Goal: Transaction & Acquisition: Purchase product/service

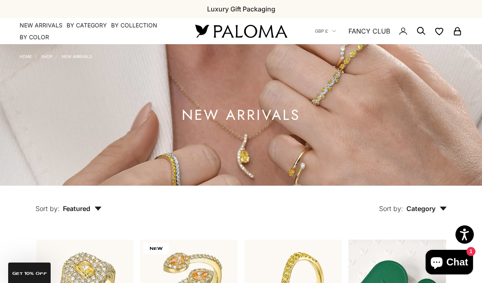
click at [146, 25] on summary "By Collection" at bounding box center [134, 25] width 46 height 8
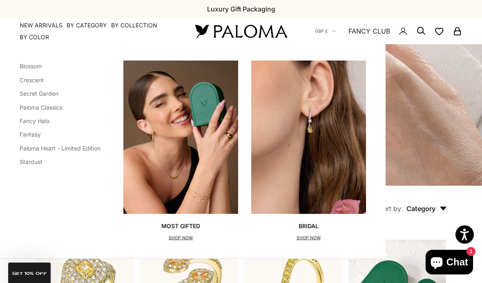
click at [38, 68] on link "Blossom" at bounding box center [31, 65] width 22 height 7
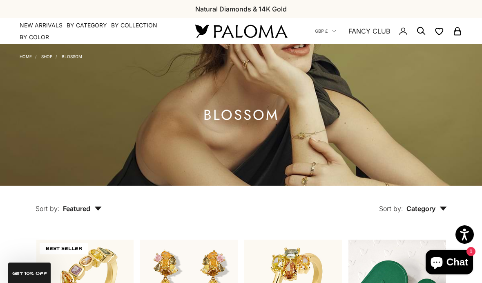
click at [90, 25] on summary "By Category" at bounding box center [87, 25] width 40 height 8
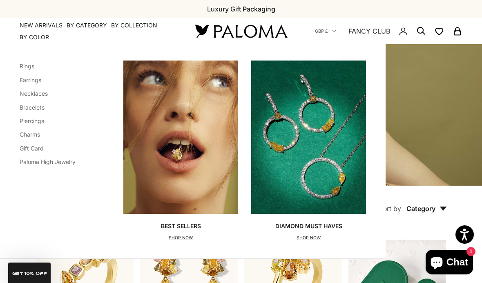
click at [34, 65] on link "Rings" at bounding box center [27, 65] width 15 height 7
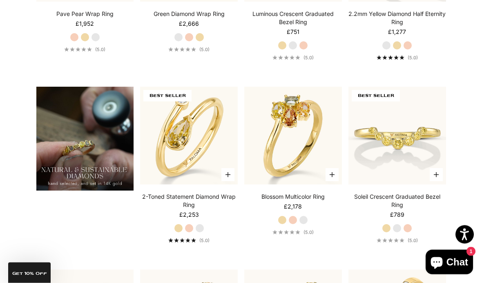
scroll to position [510, 0]
click at [180, 279] on product-list "BEST SELLER Choose options Blossom Multicolor Bezel Ring Starting at £2,553 Yel…" at bounding box center [241, 73] width 410 height 687
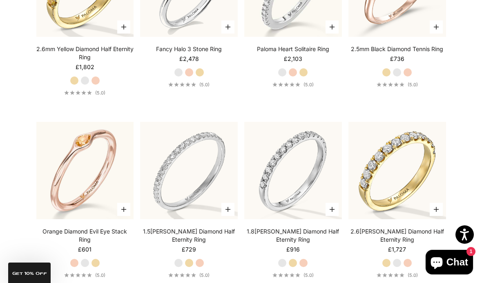
scroll to position [2173, 0]
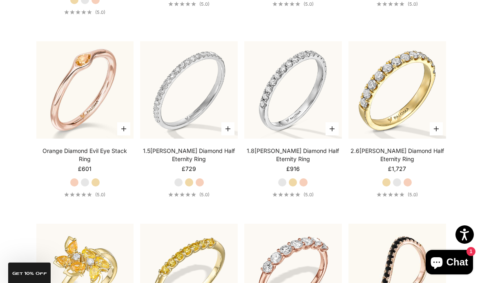
click at [89, 125] on img at bounding box center [84, 89] width 107 height 107
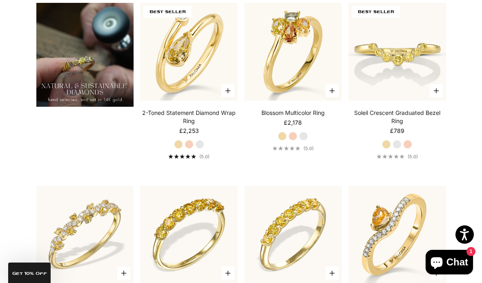
scroll to position [0, 0]
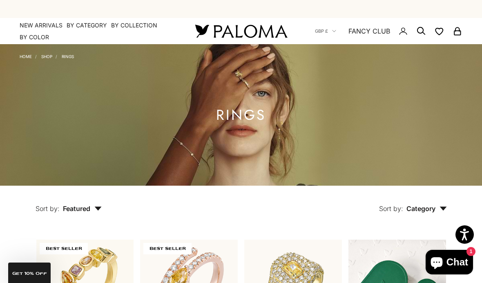
click at [89, 22] on summary "By Category" at bounding box center [87, 25] width 40 height 8
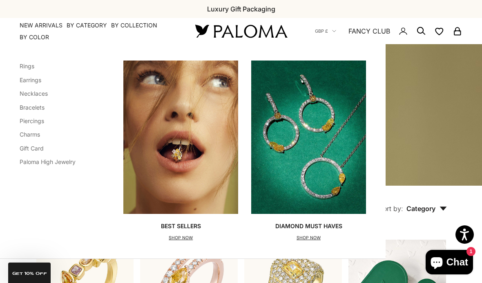
click at [36, 82] on link "Earrings" at bounding box center [31, 79] width 22 height 7
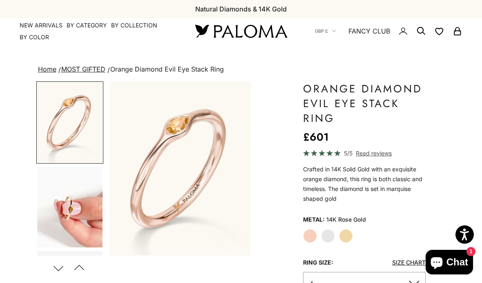
click at [81, 221] on img "Go to item 4" at bounding box center [69, 207] width 65 height 80
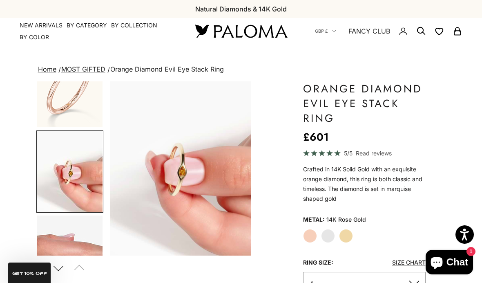
scroll to position [0, 151]
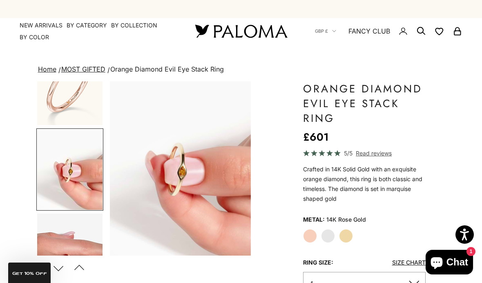
click at [101, 269] on div "Next Previous" at bounding box center [68, 268] width 65 height 18
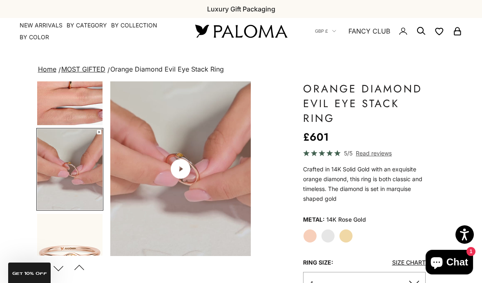
scroll to position [0, 452]
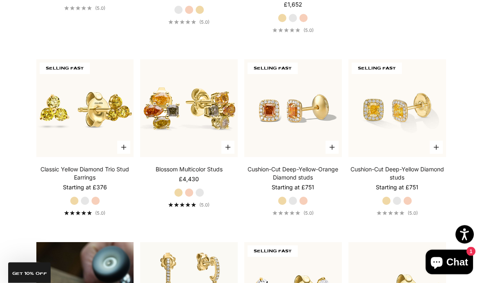
scroll to position [363, 0]
click at [303, 157] on img at bounding box center [292, 107] width 107 height 107
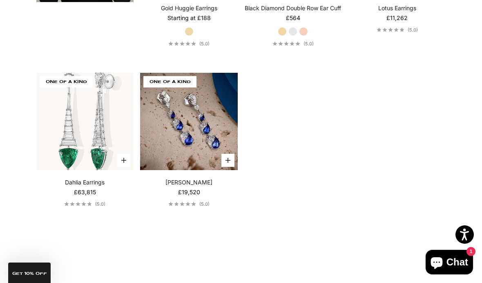
scroll to position [1444, 0]
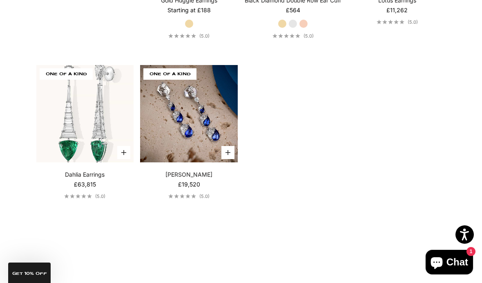
click at [198, 148] on img at bounding box center [188, 113] width 107 height 107
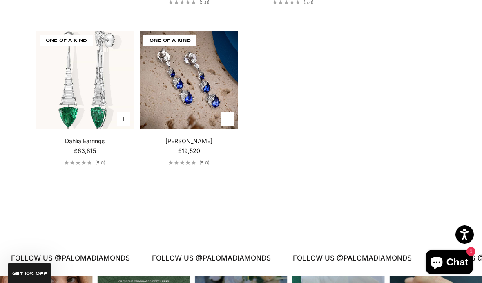
click at [96, 124] on video "Dahlia Earrings" at bounding box center [84, 80] width 107 height 107
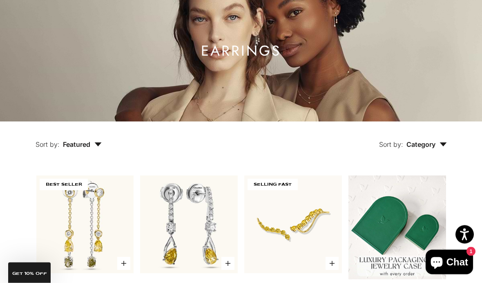
scroll to position [0, 0]
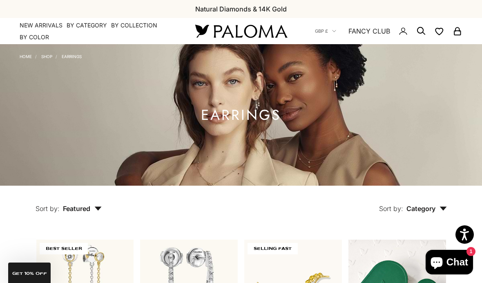
click at [87, 27] on summary "By Category" at bounding box center [87, 25] width 40 height 8
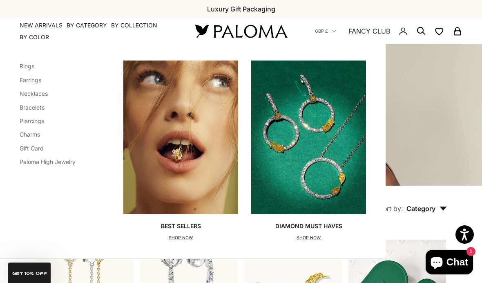
click at [37, 134] on link "Charms" at bounding box center [30, 134] width 20 height 7
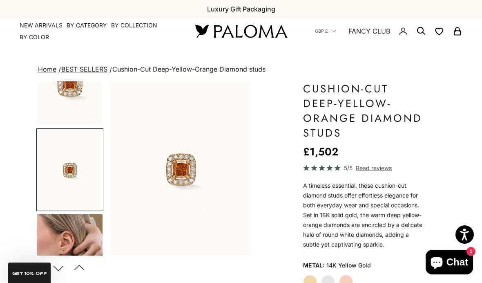
scroll to position [0, 754]
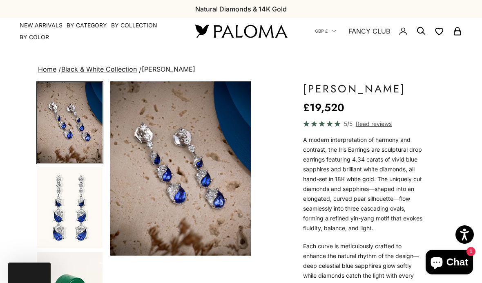
click at [204, 208] on img "Item 1 of 6" at bounding box center [180, 168] width 141 height 174
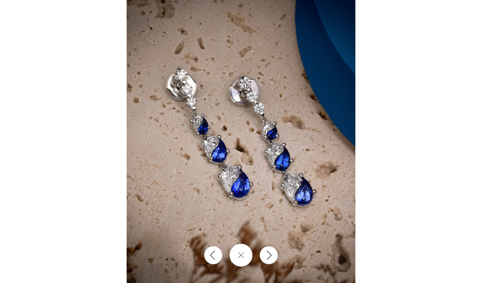
click at [271, 255] on icon "Next" at bounding box center [269, 254] width 4 height 9
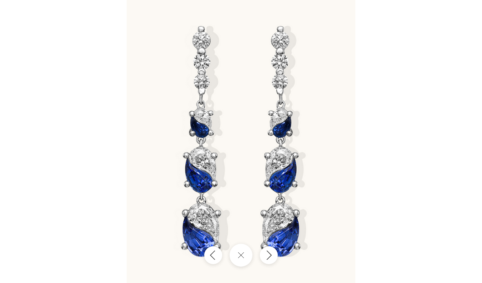
click at [268, 257] on icon "Next" at bounding box center [268, 255] width 9 height 10
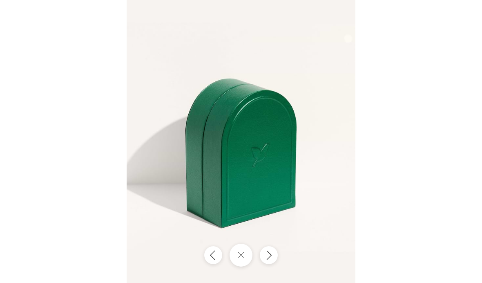
click at [269, 254] on icon "Next" at bounding box center [268, 255] width 9 height 10
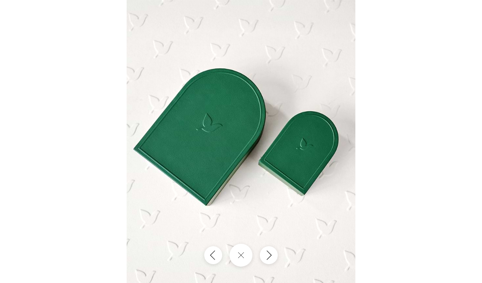
click at [270, 258] on icon "Next" at bounding box center [268, 255] width 9 height 10
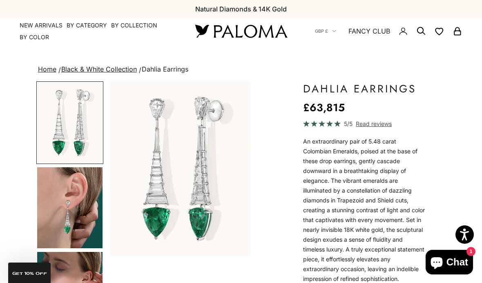
click at [223, 201] on img "Item 1 of 12" at bounding box center [180, 168] width 141 height 174
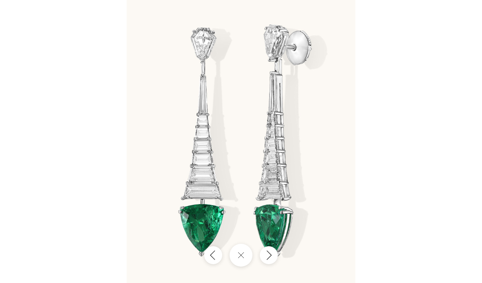
click at [272, 254] on icon "Next" at bounding box center [268, 255] width 9 height 10
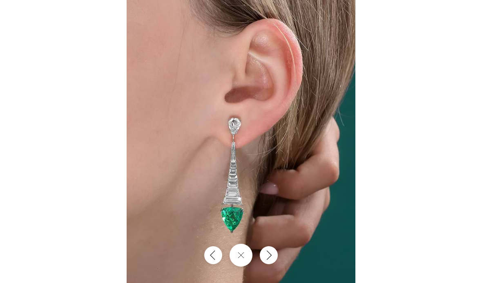
click at [274, 256] on button "Next" at bounding box center [269, 255] width 18 height 18
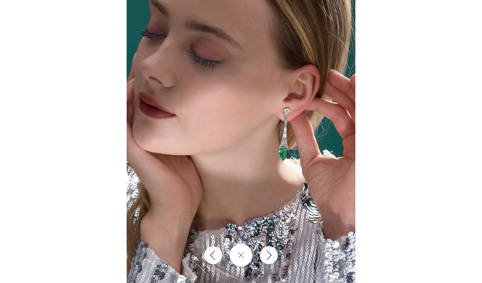
click at [274, 251] on button "Next" at bounding box center [269, 255] width 18 height 18
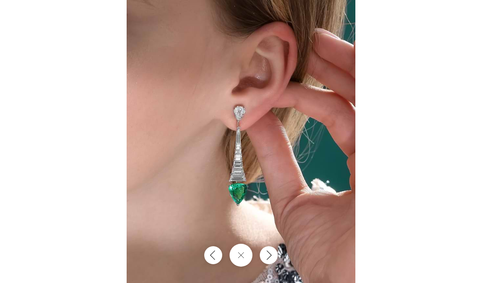
click at [271, 251] on icon "Next" at bounding box center [268, 255] width 9 height 10
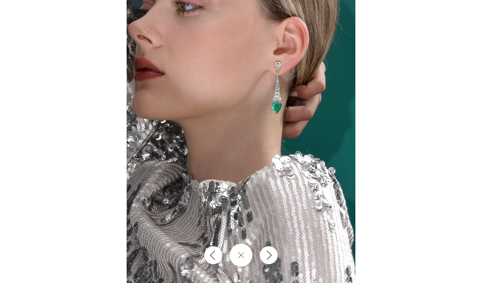
click at [272, 251] on icon "Next" at bounding box center [268, 255] width 9 height 10
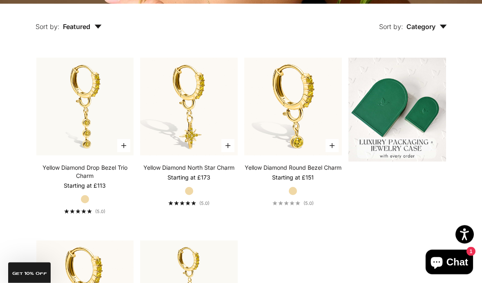
scroll to position [182, 0]
click at [98, 131] on video "#YellowGold\a#WhiteGold\a#RoseGold" at bounding box center [84, 106] width 107 height 107
